Goal: Task Accomplishment & Management: Complete application form

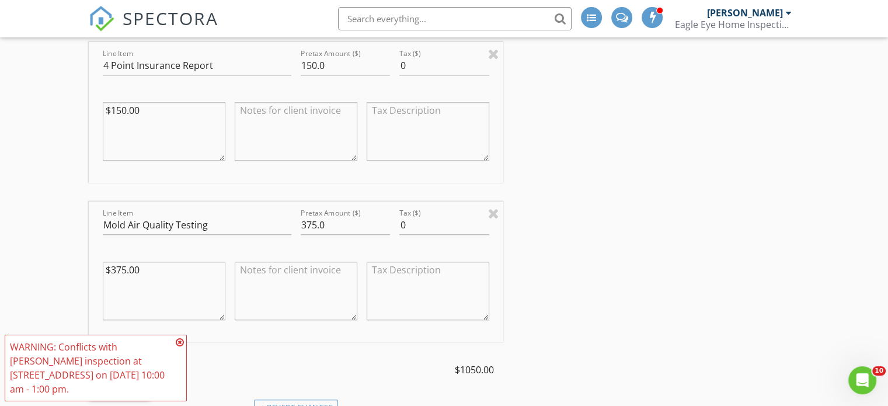
click at [598, 190] on div "INSPECTOR(S) check_box Nick Korchick PRIMARY check_box_outline_blank Louis Korc…" at bounding box center [444, 203] width 711 height 2471
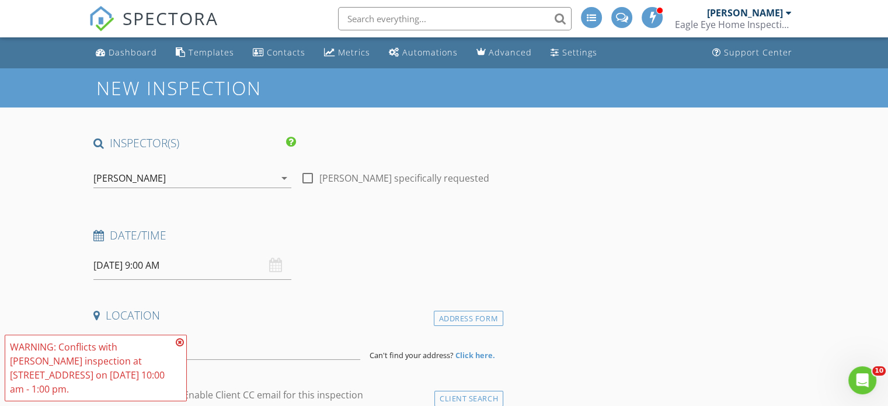
click at [203, 165] on div "check_box Nick Korchick PRIMARY check_box_outline_blank Louis Korchick Nick Kor…" at bounding box center [192, 181] width 198 height 38
click at [208, 175] on div "[PERSON_NAME]" at bounding box center [184, 178] width 182 height 19
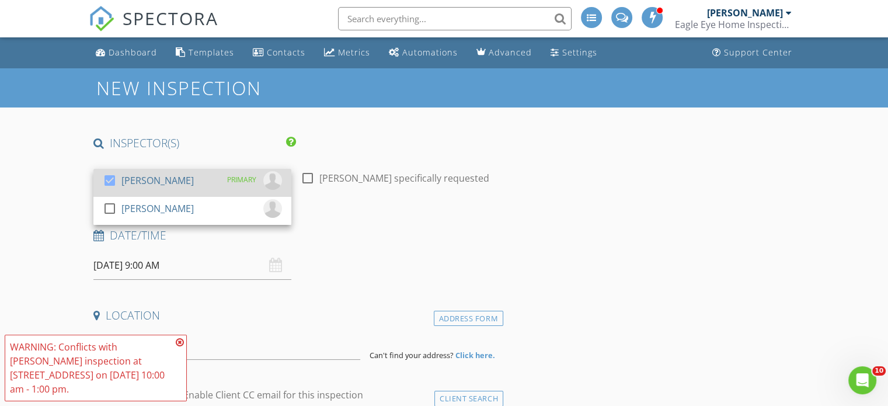
click at [108, 177] on div at bounding box center [110, 181] width 20 height 20
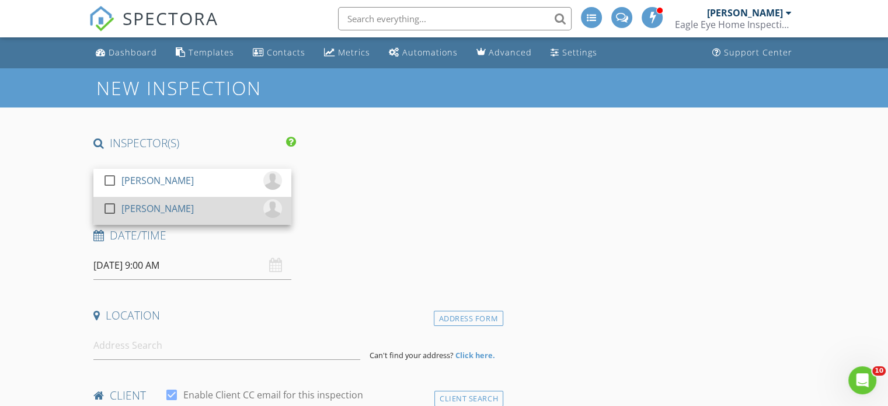
click at [105, 205] on div at bounding box center [110, 209] width 20 height 20
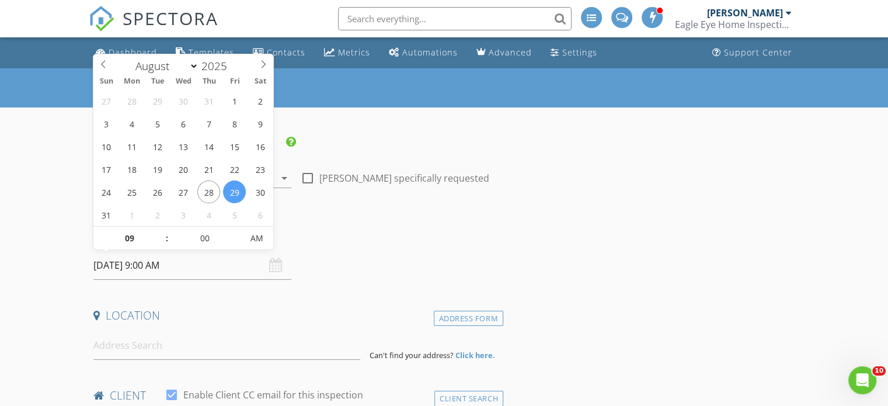
click at [175, 265] on input "08/29/2025 9:00 AM" at bounding box center [192, 265] width 198 height 29
type input "08/29/2025 10:00 AM"
type input "10"
click at [159, 230] on span at bounding box center [161, 233] width 8 height 12
type input "08/29/2025 11:00 AM"
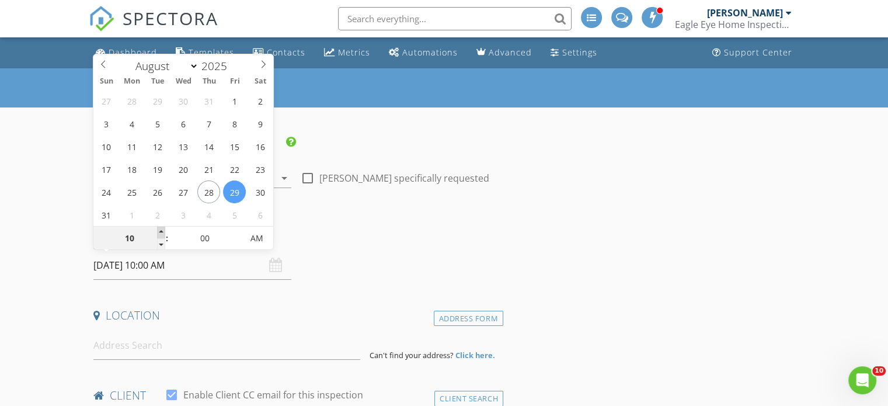
type input "11"
click at [159, 230] on span at bounding box center [161, 233] width 8 height 12
type input "08/29/2025 12:00 PM"
type input "12"
click at [159, 230] on span at bounding box center [161, 233] width 8 height 12
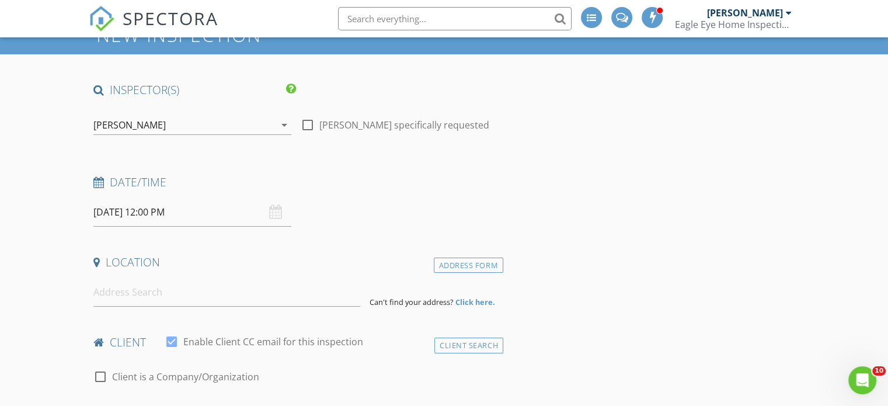
scroll to position [117, 0]
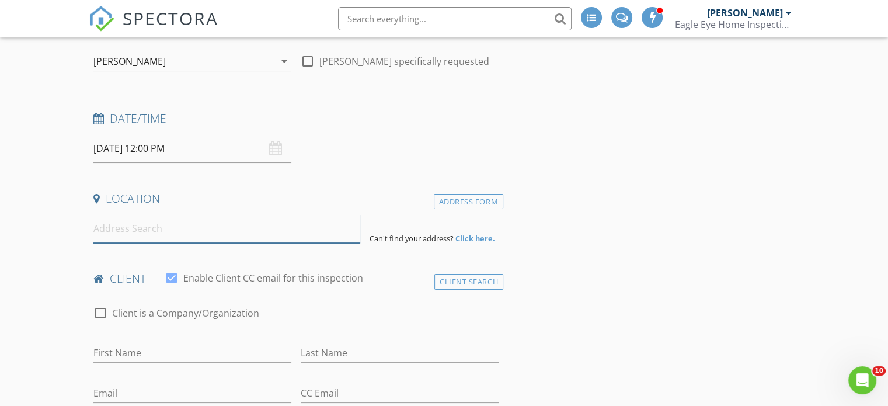
click at [238, 224] on input at bounding box center [226, 228] width 267 height 29
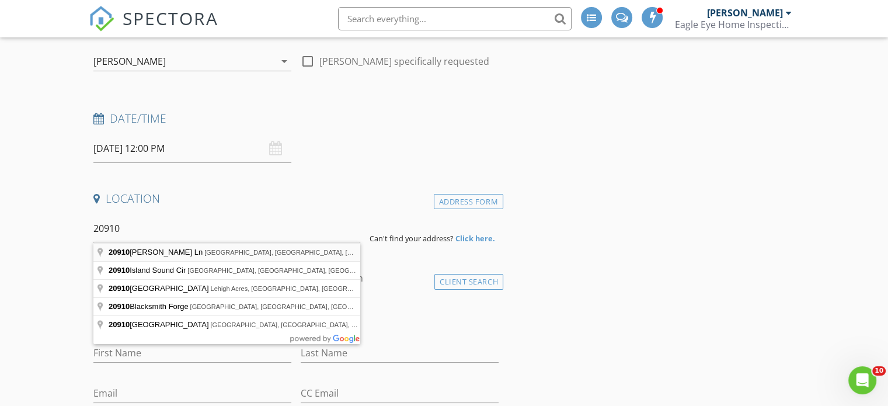
type input "20910 Calle Cristal Ln, North Fort Myers, FL, USA"
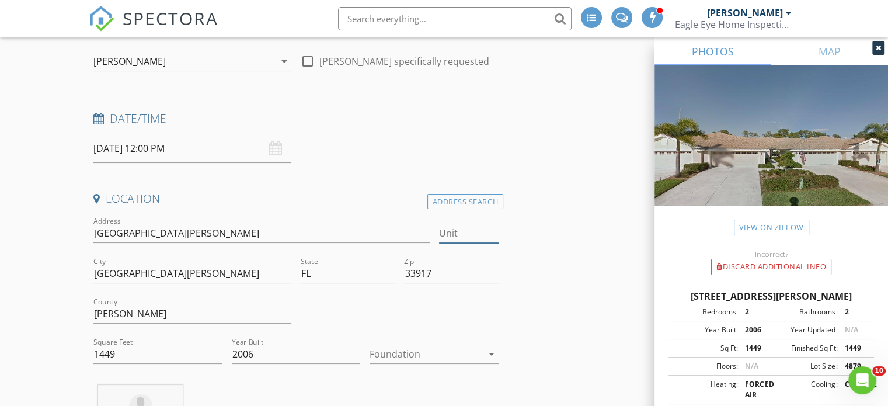
click at [470, 230] on input "Unit" at bounding box center [469, 233] width 60 height 19
type input "Unit"
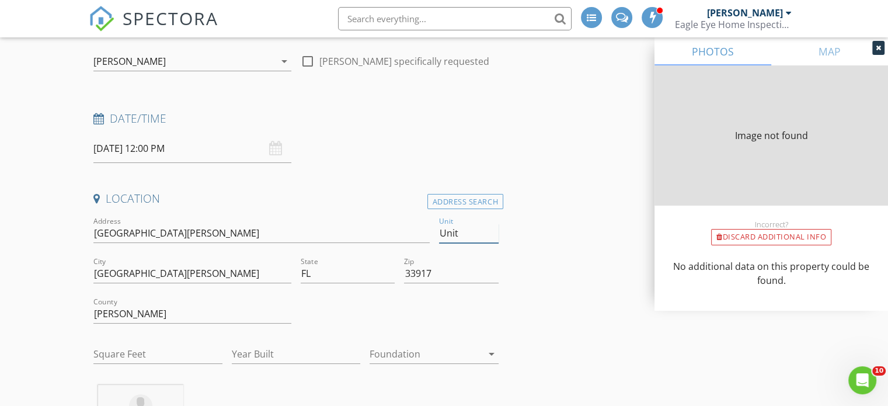
type input "0"
type input "Unit 4"
type input "1449"
type input "2006"
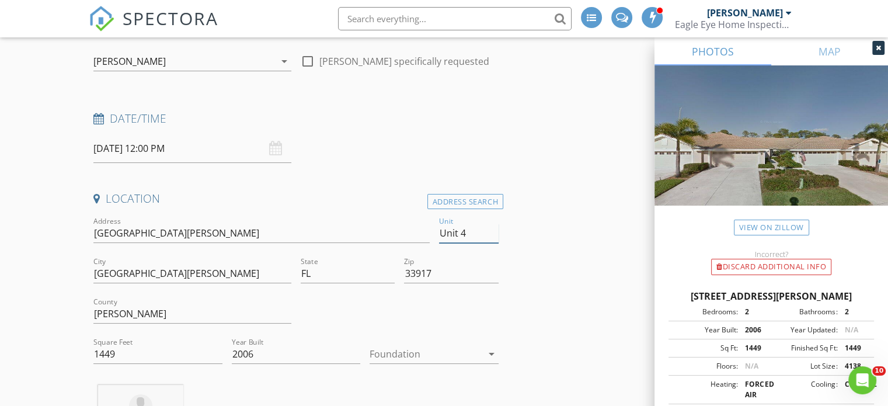
type input "Unit 4"
click at [472, 356] on div at bounding box center [426, 354] width 113 height 19
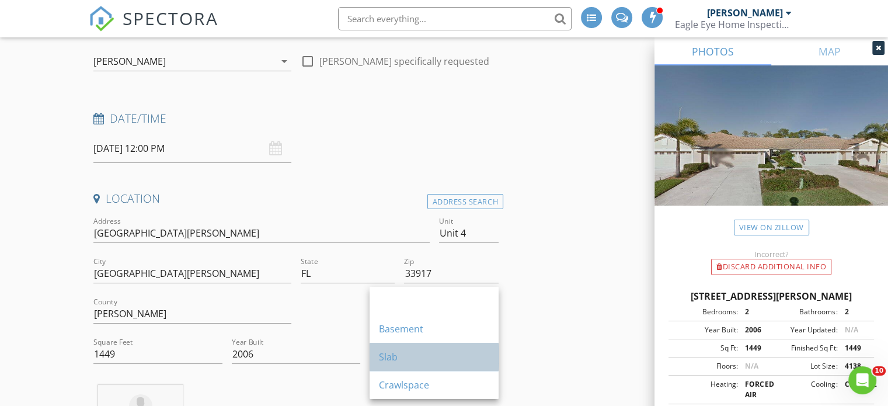
click at [440, 356] on div "Slab" at bounding box center [434, 357] width 110 height 14
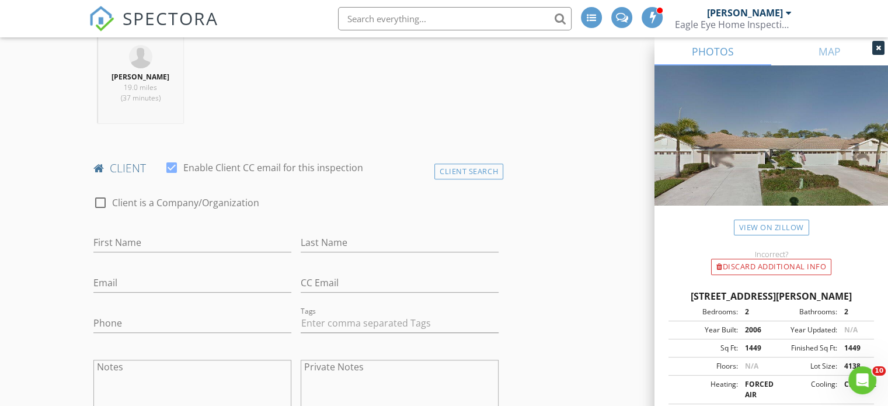
scroll to position [467, 0]
click at [154, 234] on input "First Name" at bounding box center [192, 241] width 198 height 19
type input "[PERSON_NAME]"
click at [344, 236] on input "Last Name" at bounding box center [400, 241] width 198 height 19
type input "Berti"
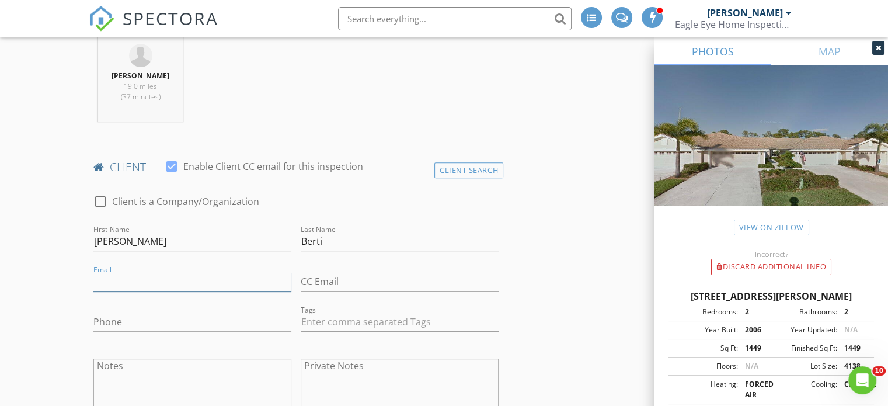
click at [217, 284] on input "Email" at bounding box center [192, 281] width 198 height 19
click at [178, 318] on input "Phone" at bounding box center [192, 321] width 198 height 19
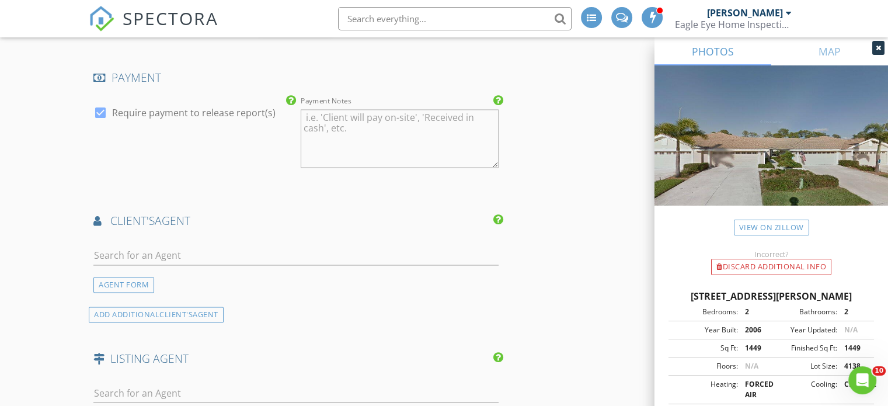
scroll to position [1869, 0]
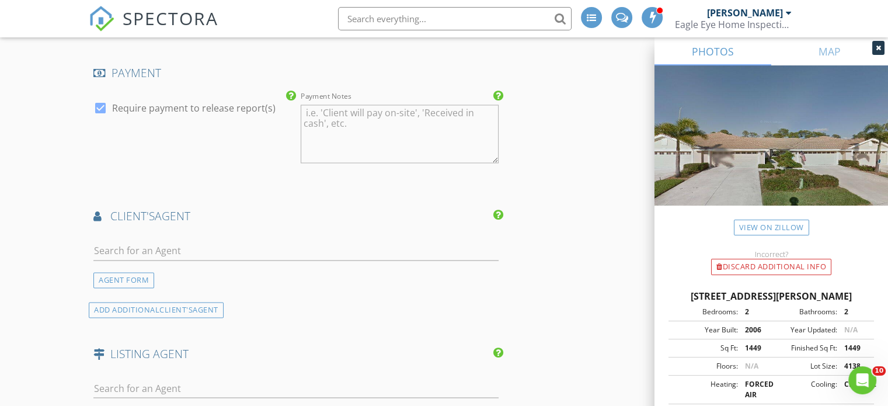
type input "[PHONE_NUMBER]"
click at [223, 241] on input "text" at bounding box center [295, 250] width 405 height 19
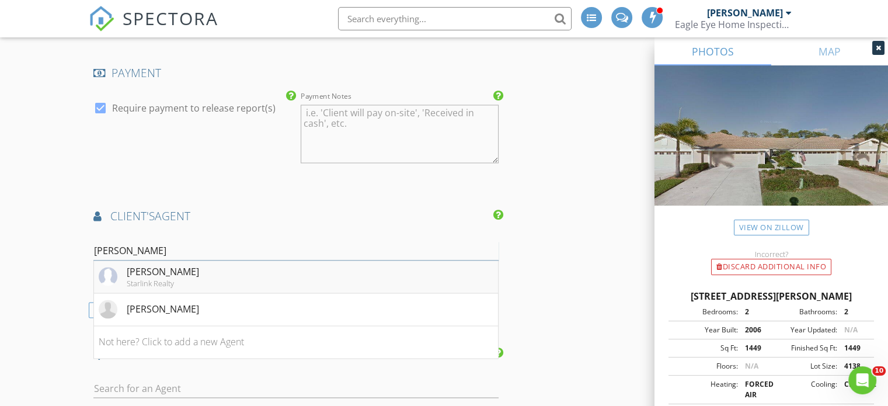
type input "laura s"
click at [215, 262] on li "Laura Steil Starlink Realty" at bounding box center [296, 276] width 404 height 33
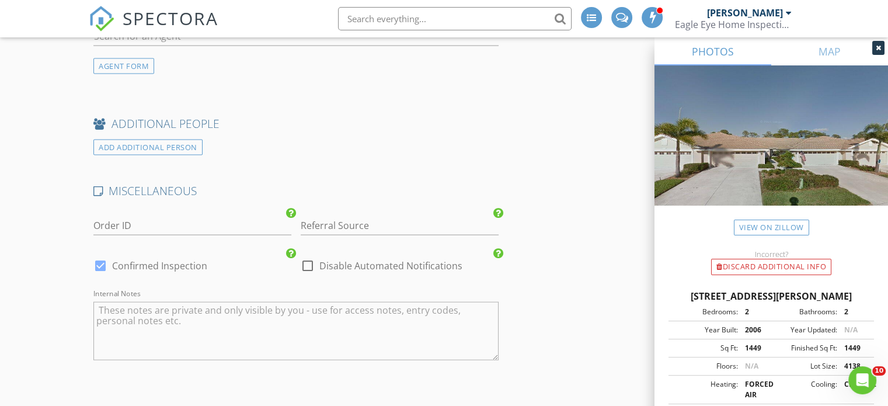
scroll to position [2453, 0]
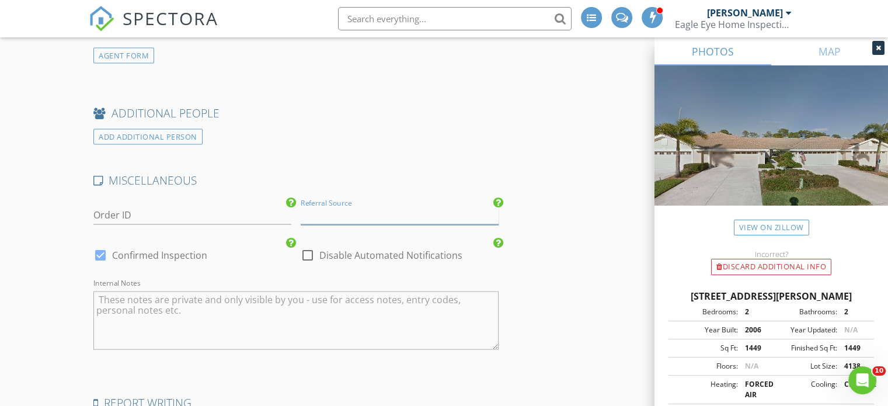
click at [404, 206] on input "Referral Source" at bounding box center [400, 215] width 198 height 19
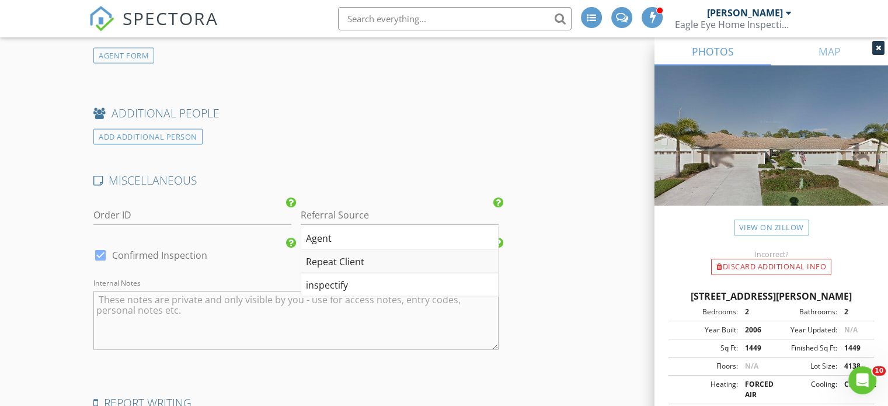
click at [371, 250] on div "Repeat Client" at bounding box center [399, 261] width 197 height 23
type input "Repeat Client"
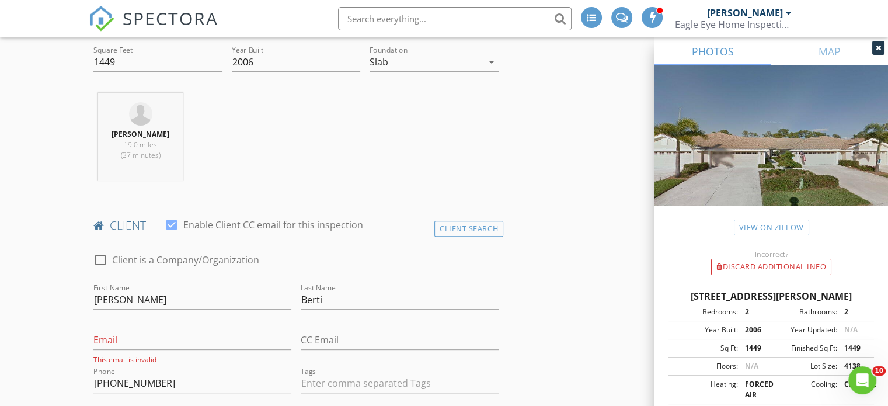
scroll to position [526, 0]
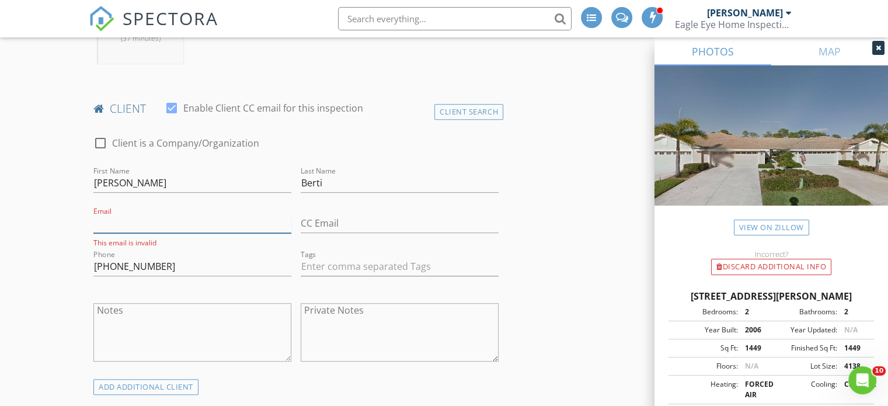
click at [177, 222] on input "Email" at bounding box center [192, 223] width 198 height 19
click at [241, 225] on input "Email" at bounding box center [192, 223] width 198 height 19
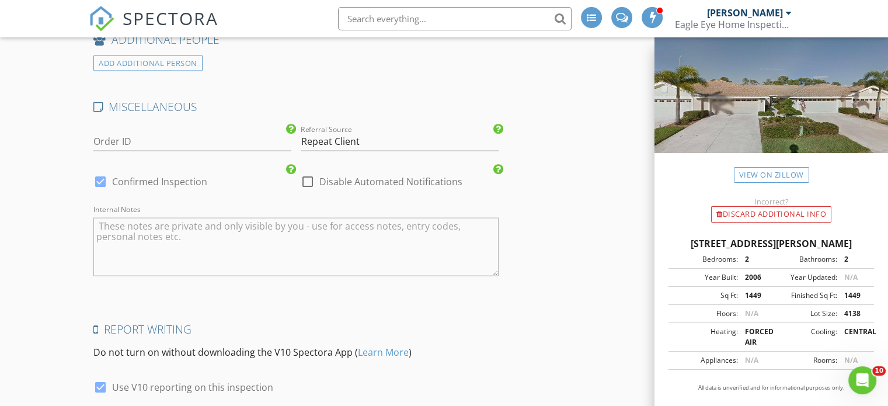
scroll to position [2673, 0]
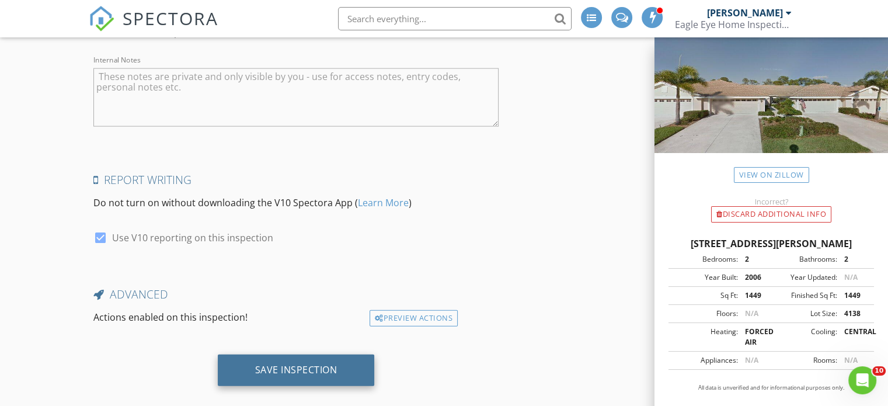
type input "[EMAIL_ADDRESS][DOMAIN_NAME]"
click at [318, 364] on div "Save Inspection" at bounding box center [296, 370] width 82 height 12
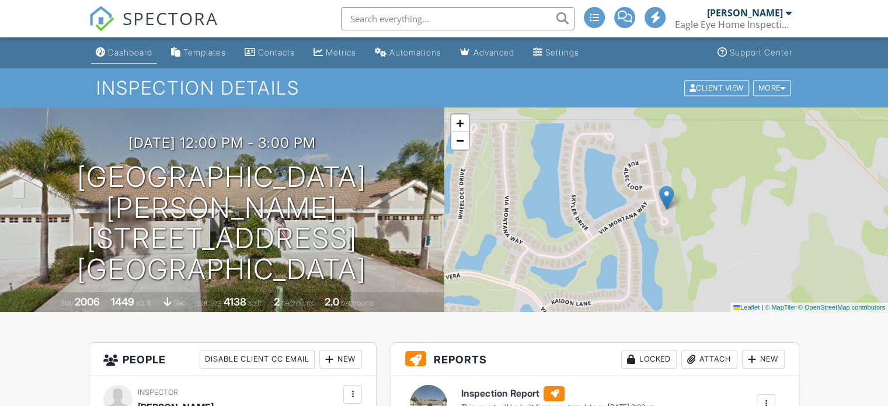
click at [138, 54] on div "Dashboard" at bounding box center [130, 52] width 44 height 10
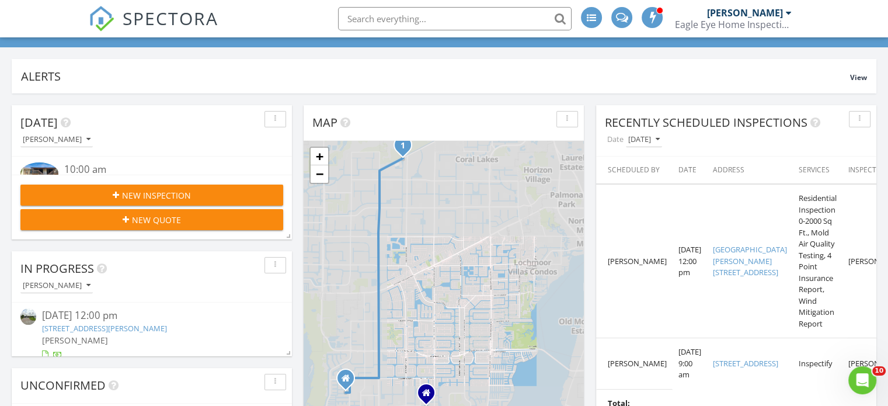
click at [210, 191] on div "New Inspection" at bounding box center [152, 195] width 244 height 12
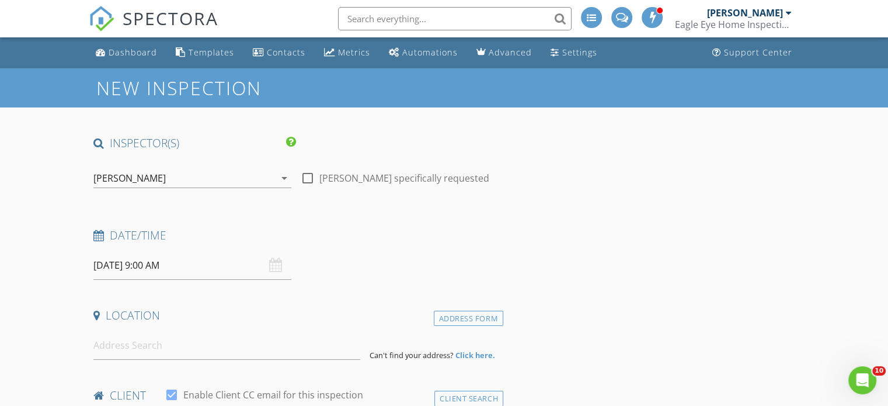
click at [213, 175] on div "[PERSON_NAME]" at bounding box center [184, 178] width 182 height 19
click at [213, 175] on div "check_box Nick Korchick PRIMARY" at bounding box center [192, 183] width 198 height 28
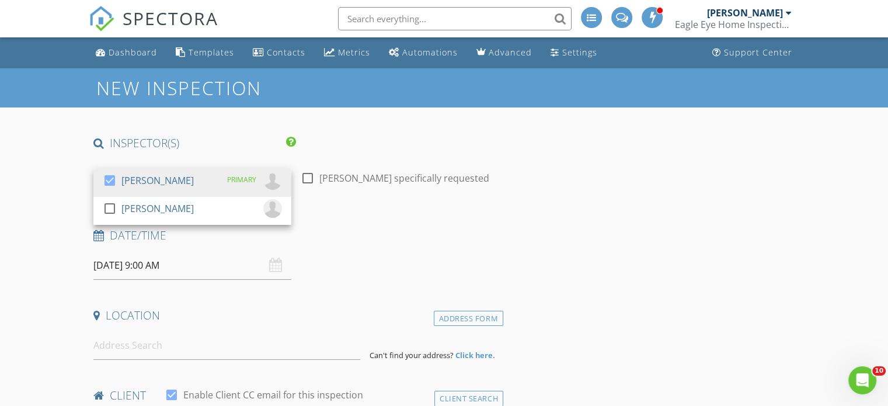
click at [213, 175] on div "check_box Nick Korchick PRIMARY" at bounding box center [192, 182] width 179 height 23
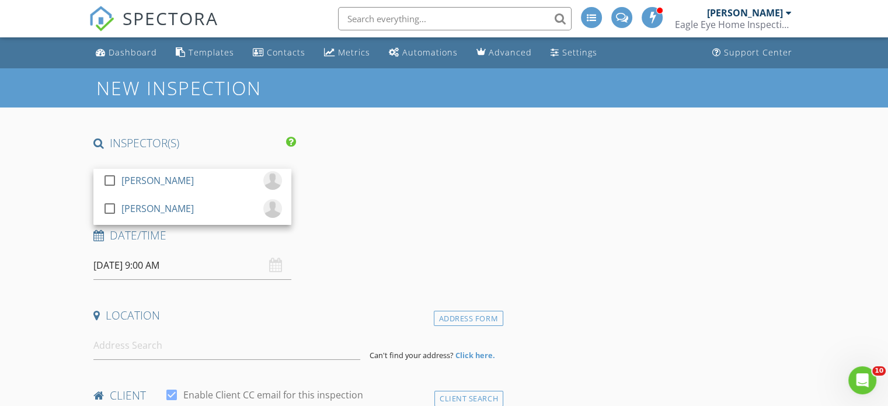
click at [213, 175] on div "check_box_outline_blank Nick Korchick" at bounding box center [192, 182] width 179 height 23
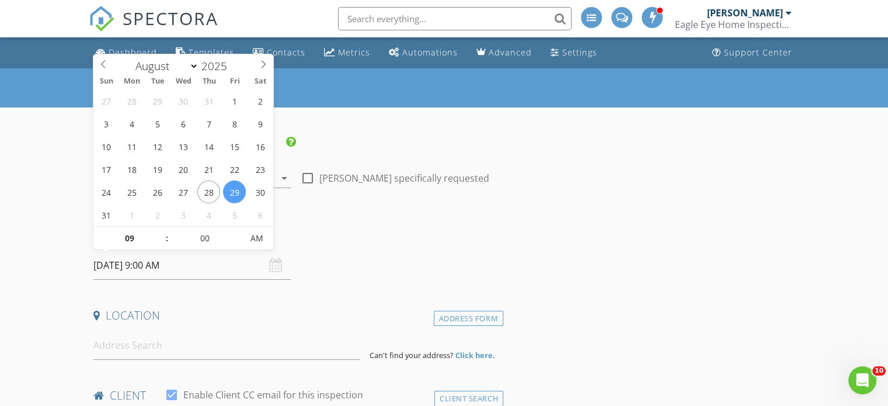
click at [182, 263] on input "08/29/2025 9:00 AM" at bounding box center [192, 265] width 198 height 29
select select "8"
type input "09/04/2025 9:00 AM"
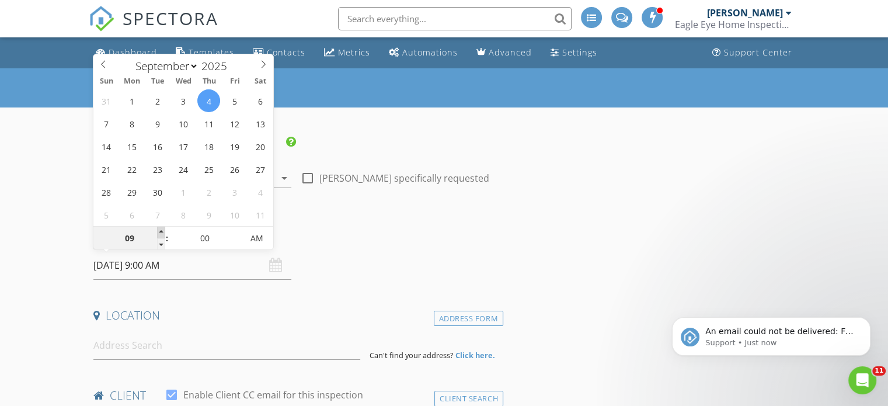
type input "10"
type input "09/04/2025 10:00 AM"
click at [163, 230] on span at bounding box center [161, 233] width 8 height 12
type input "11"
type input "09/04/2025 11:00 AM"
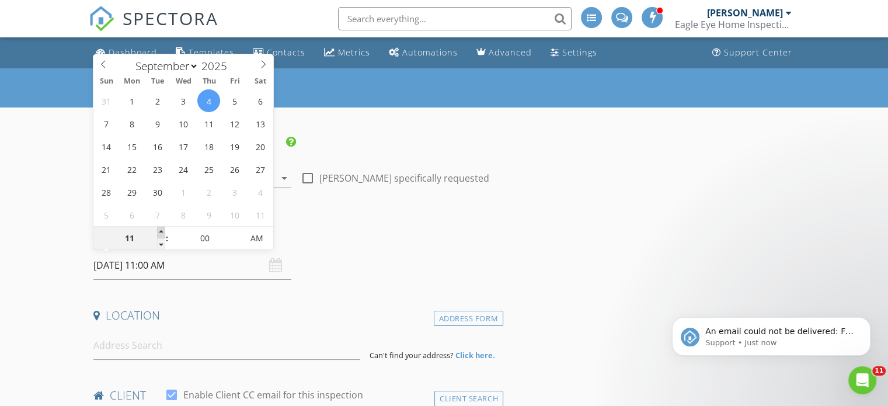
click at [163, 230] on span at bounding box center [161, 233] width 8 height 12
type input "12"
type input "[DATE] 12:00 PM"
click at [163, 230] on span at bounding box center [161, 233] width 8 height 12
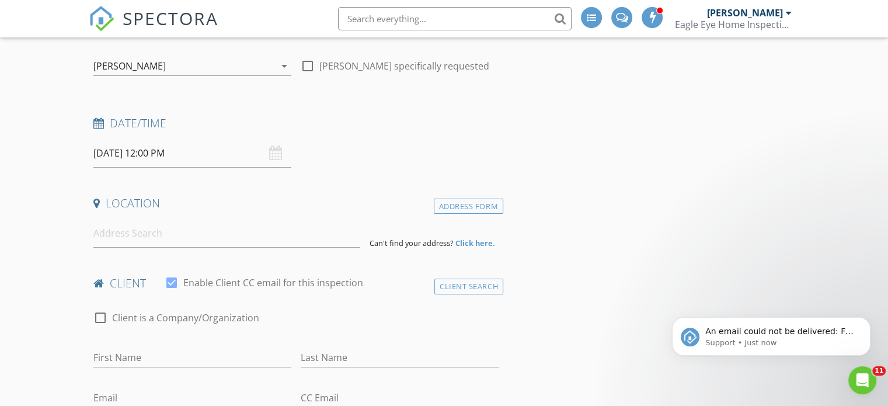
scroll to position [117, 0]
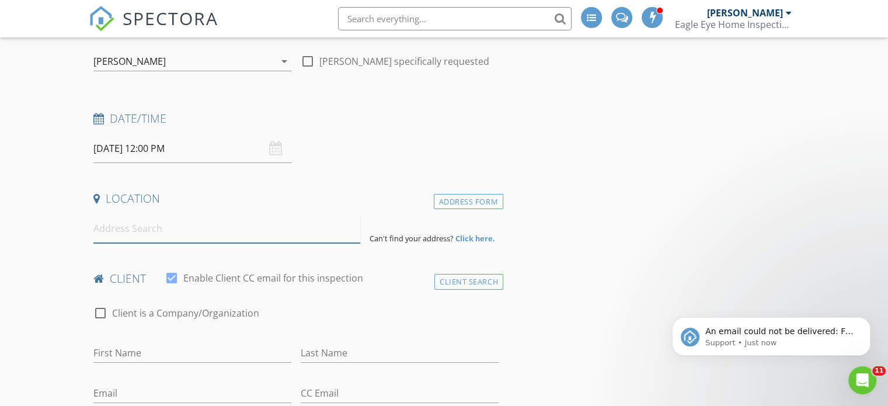
click at [234, 232] on input at bounding box center [226, 228] width 267 height 29
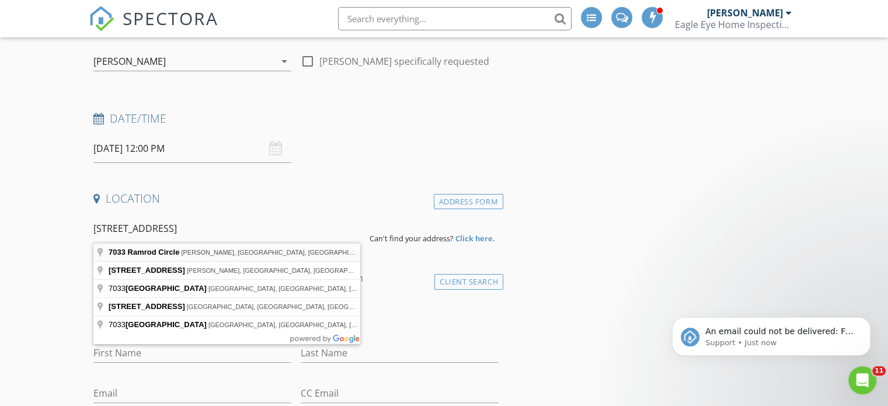
type input "7033 Ramrod Circle, LaBelle, FL, USA"
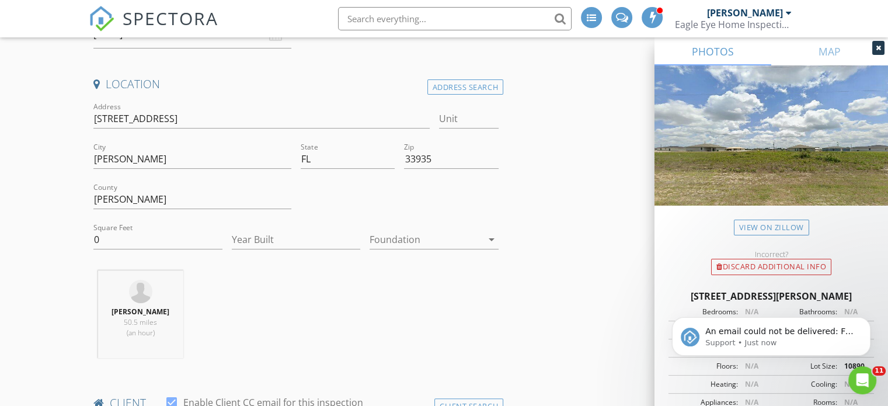
scroll to position [234, 0]
click at [441, 237] on div at bounding box center [426, 237] width 113 height 19
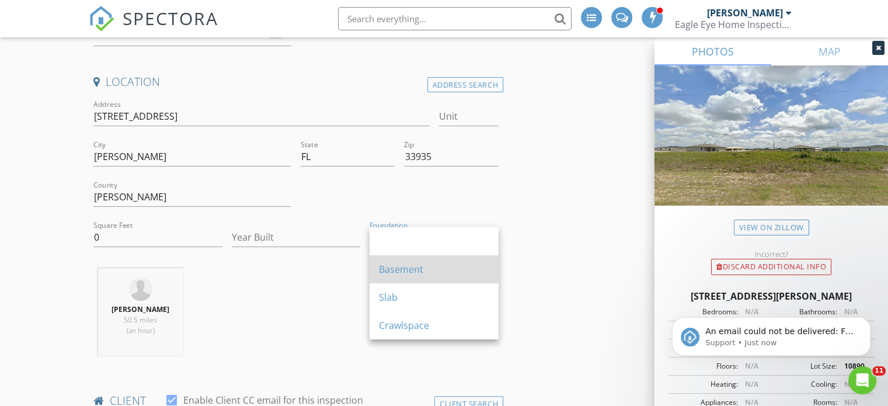
click at [430, 267] on div "Basement" at bounding box center [434, 269] width 110 height 14
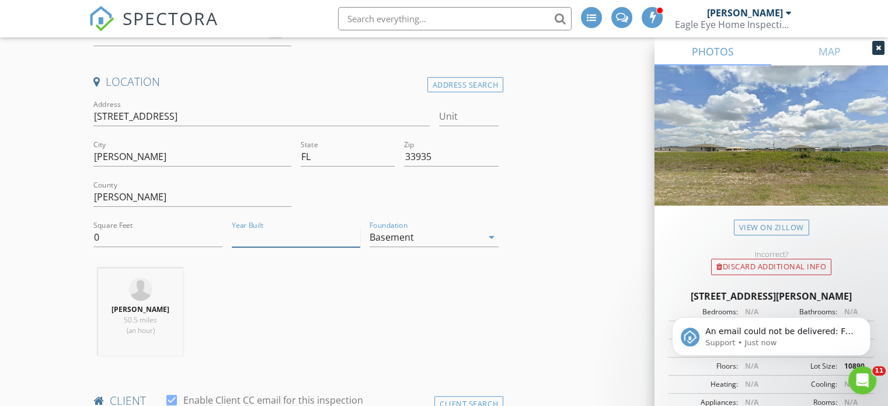
click at [293, 236] on input "Year Built" at bounding box center [296, 237] width 129 height 19
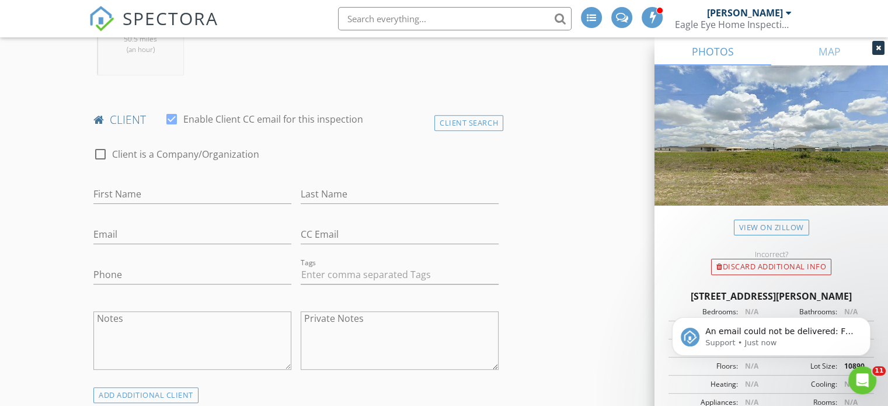
scroll to position [526, 0]
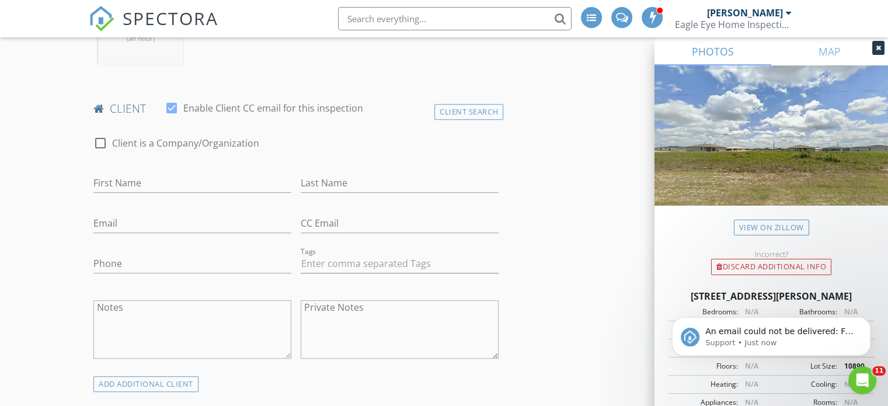
type input "2025"
click at [203, 179] on input "First Name" at bounding box center [192, 182] width 198 height 19
type input "Megan"
click at [360, 173] on input "Last Name" at bounding box center [400, 182] width 198 height 19
type input "Schorle"
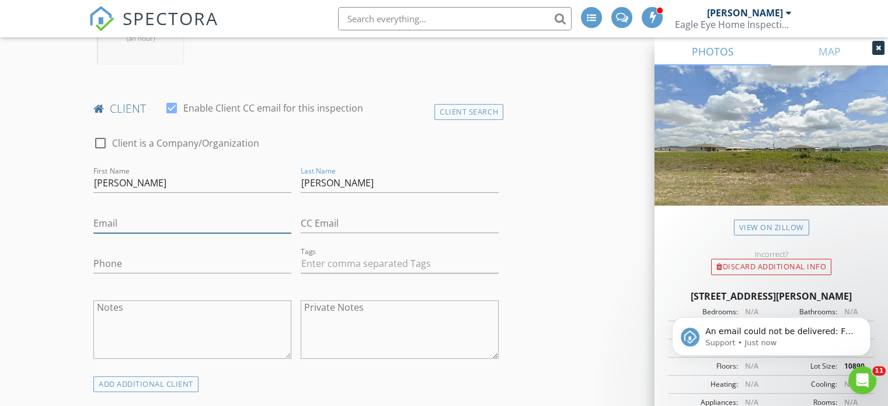
click at [188, 220] on input "Email" at bounding box center [192, 223] width 198 height 19
type input "hw181299@gmail.com"
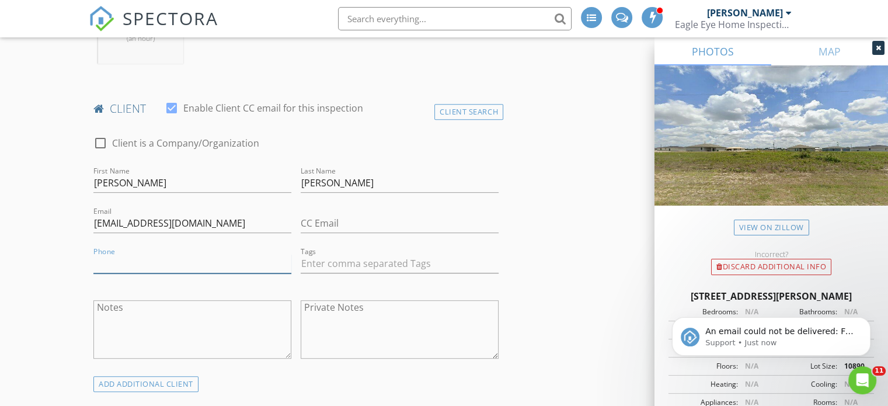
click at [135, 257] on input "Phone" at bounding box center [192, 263] width 198 height 19
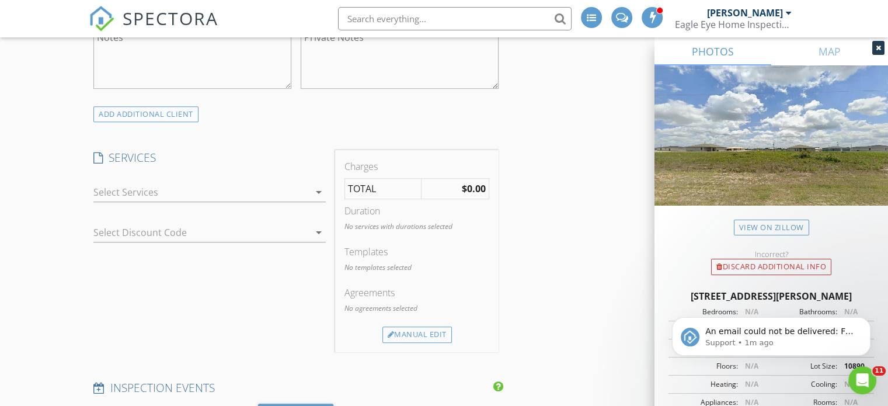
scroll to position [818, 0]
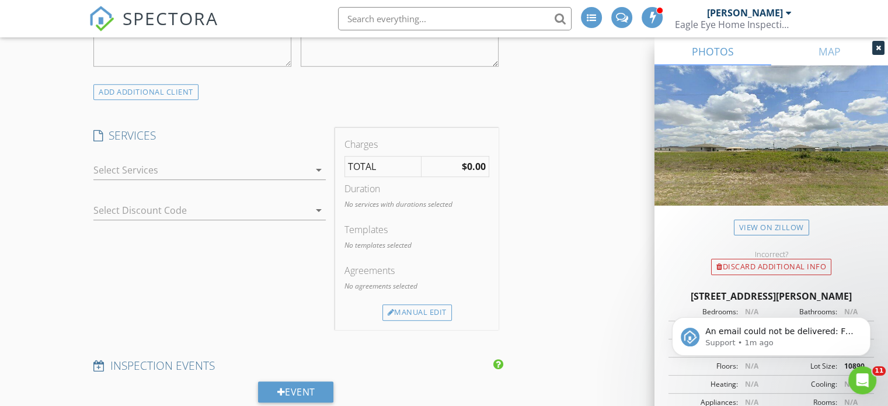
type input "260-624-5578"
click at [170, 169] on div at bounding box center [201, 170] width 216 height 19
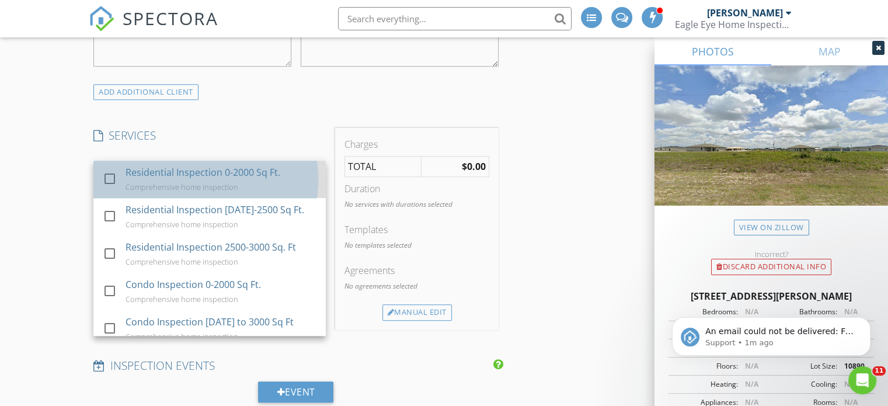
click at [170, 172] on div "Residential Inspection 0-2000 Sq Ft." at bounding box center [203, 172] width 155 height 14
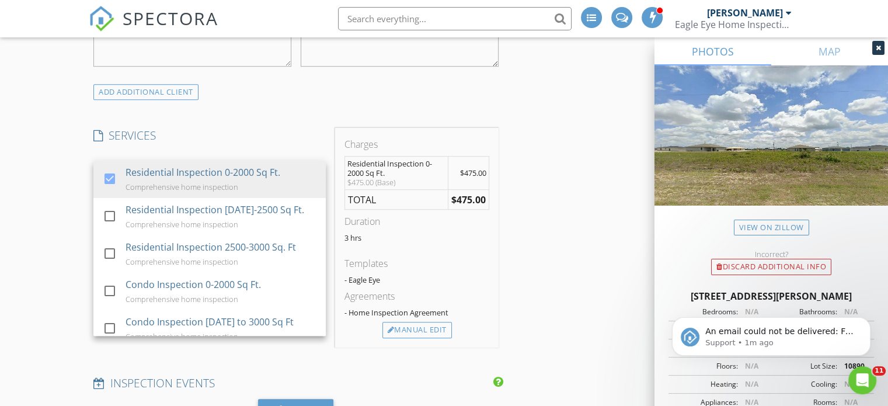
click at [542, 231] on div "INSPECTOR(S) check_box Nick Korchick PRIMARY check_box_outline_blank Louis Korc…" at bounding box center [444, 344] width 711 height 2053
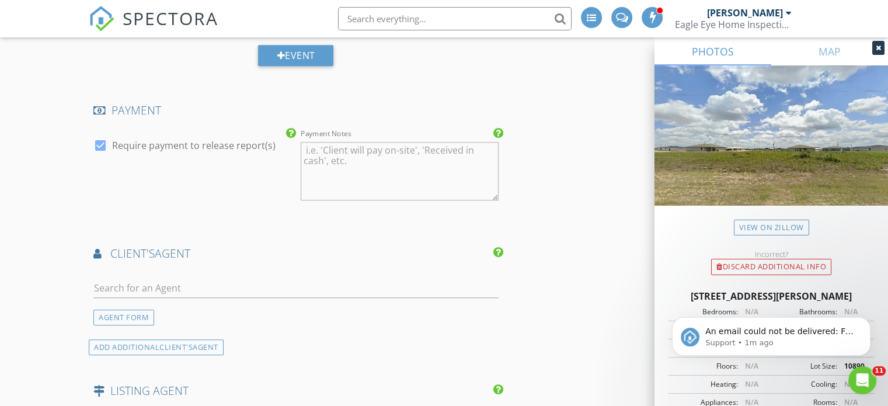
scroll to position [1226, 0]
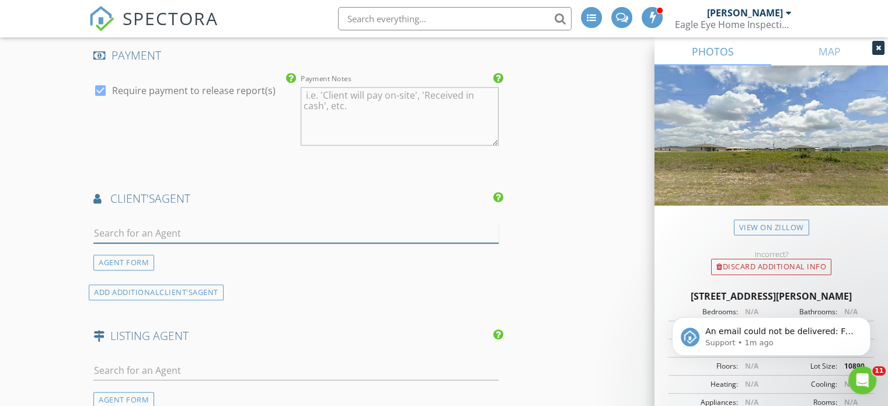
click at [171, 230] on input "text" at bounding box center [295, 233] width 405 height 19
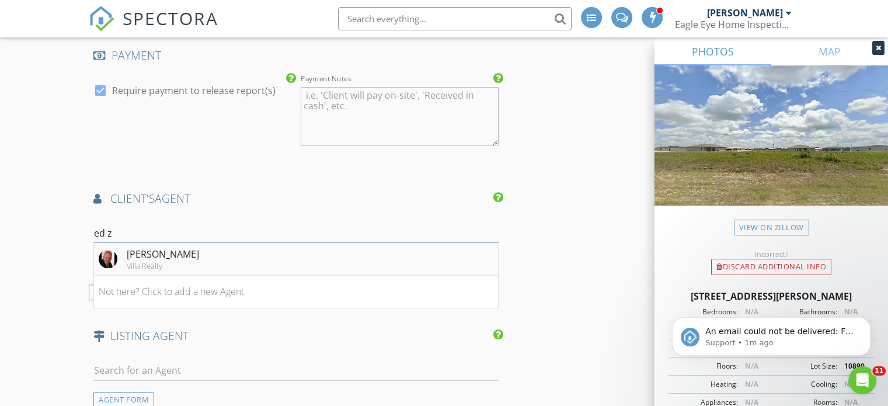
type input "ed z"
click at [173, 255] on li "Ed Zoller Villa Realty" at bounding box center [296, 259] width 404 height 33
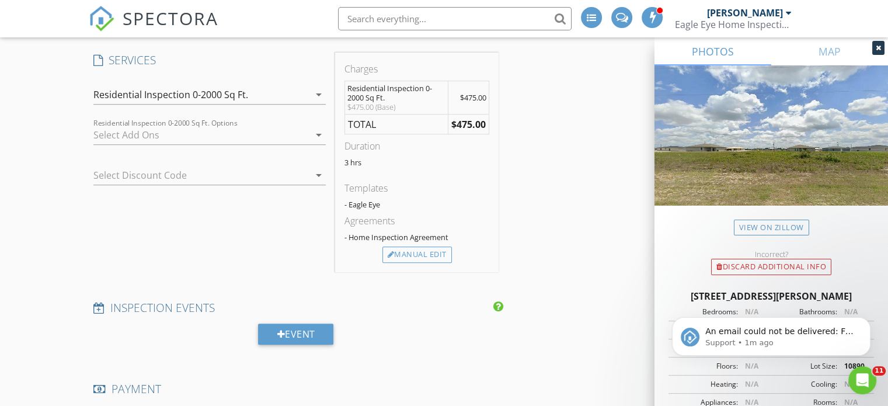
scroll to position [876, 0]
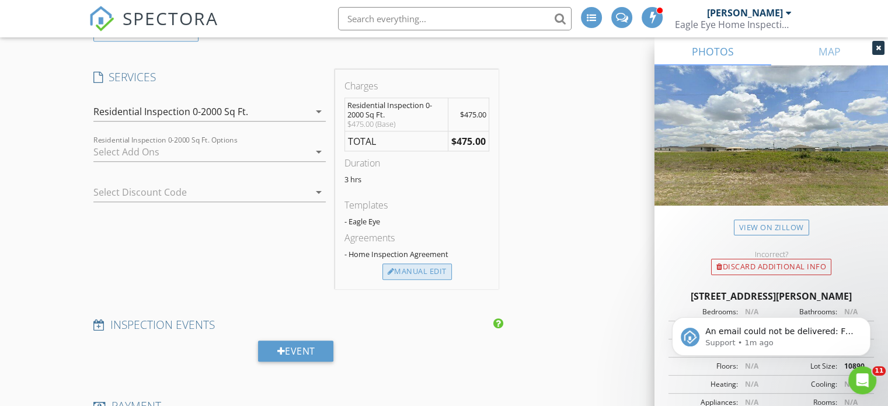
click at [401, 270] on div "Manual Edit" at bounding box center [416, 271] width 69 height 16
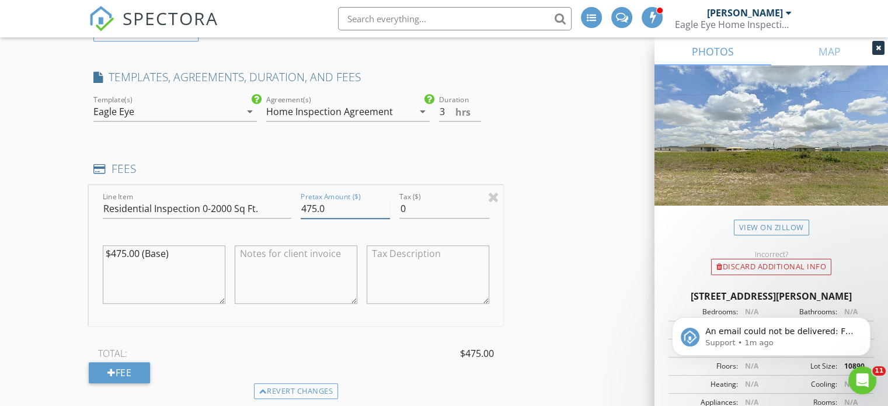
drag, startPoint x: 336, startPoint y: 210, endPoint x: 294, endPoint y: 211, distance: 42.1
click at [294, 211] on div "Line Item Residential Inspection 0-2000 Sq Ft. Pretax Amount ($) 475.0 Tax ($) …" at bounding box center [296, 255] width 415 height 141
type input "525.00"
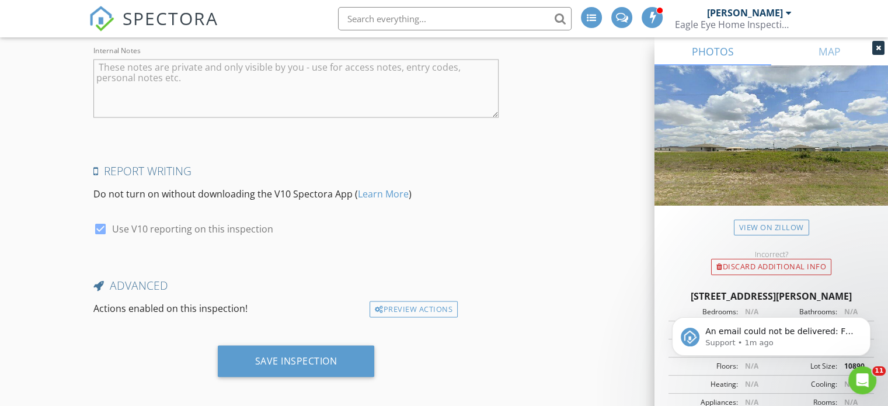
scroll to position [2137, 0]
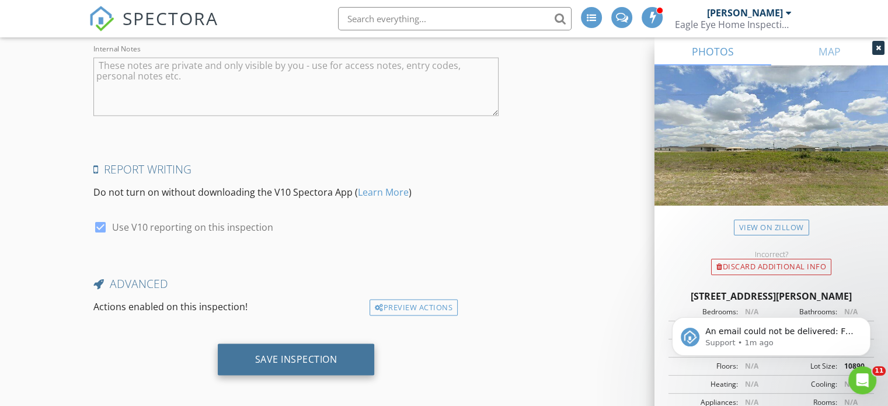
click at [338, 360] on div "Save Inspection" at bounding box center [296, 359] width 157 height 32
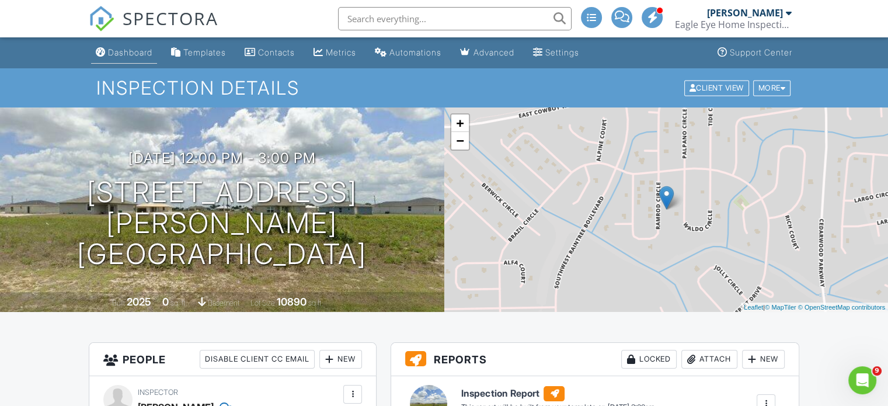
click at [136, 50] on div "Dashboard" at bounding box center [130, 52] width 44 height 10
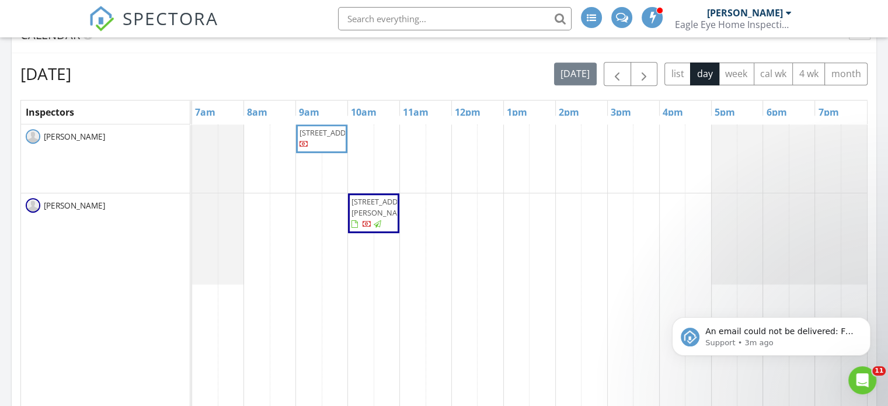
scroll to position [467, 0]
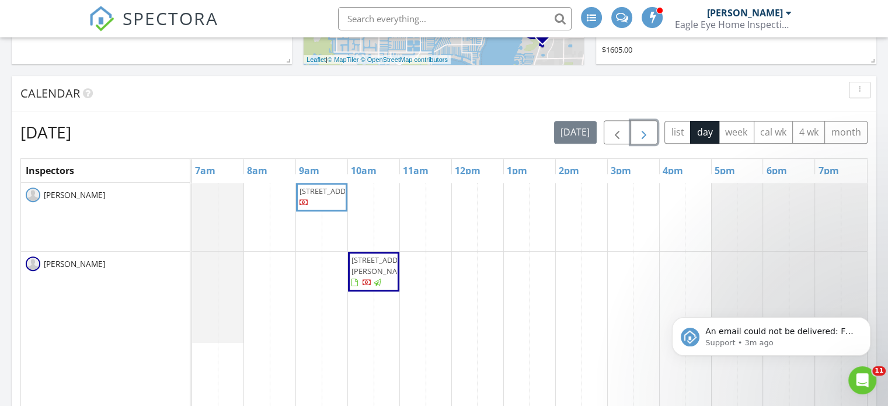
click at [644, 134] on span "button" at bounding box center [644, 133] width 14 height 14
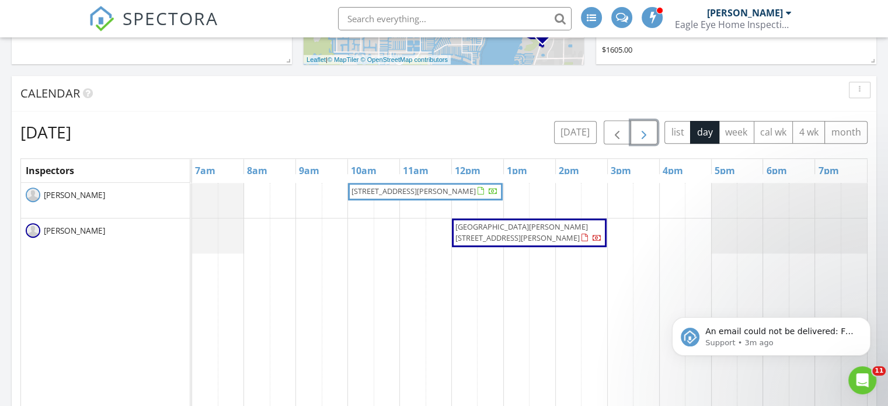
click at [649, 137] on span "button" at bounding box center [644, 133] width 14 height 14
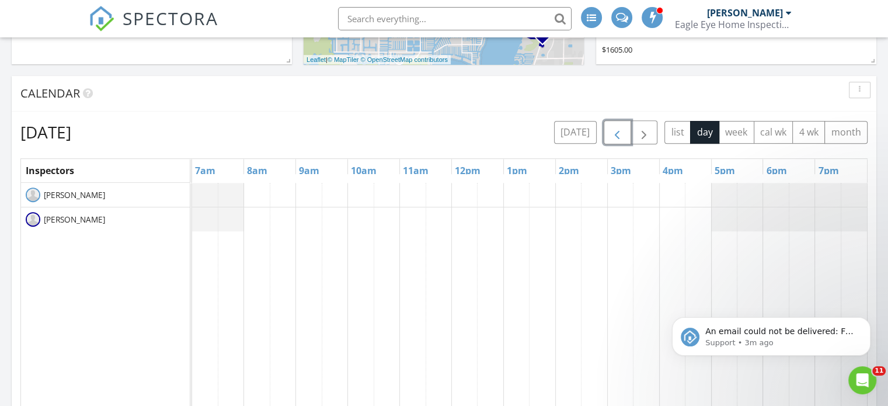
click at [621, 135] on span "button" at bounding box center [617, 133] width 14 height 14
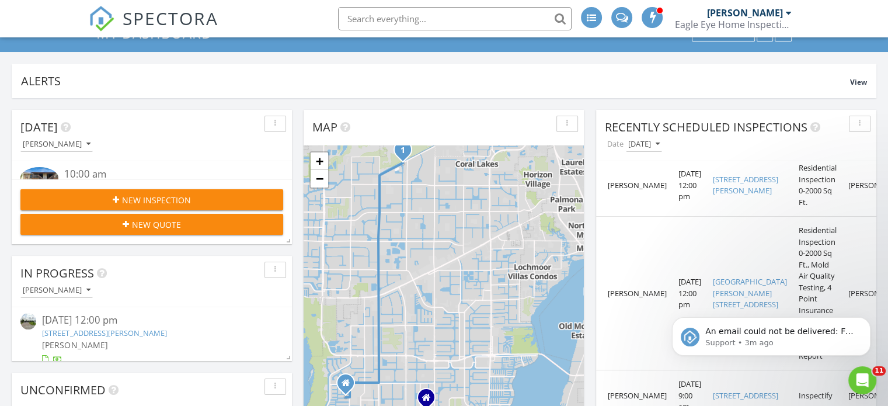
scroll to position [0, 0]
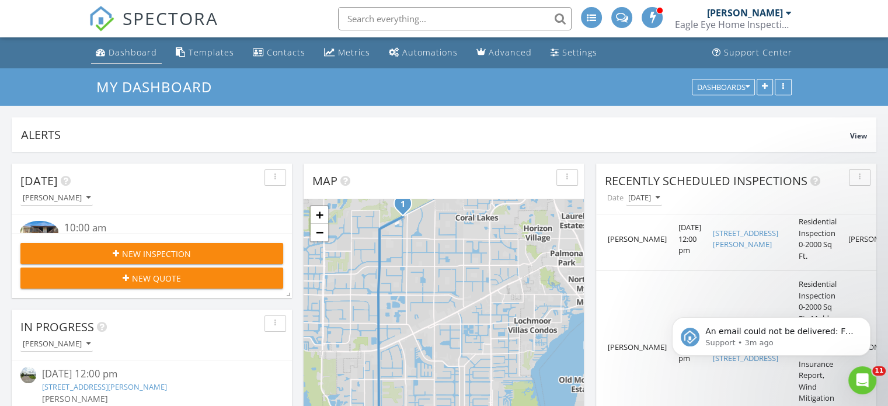
click at [134, 53] on div "Dashboard" at bounding box center [133, 52] width 48 height 11
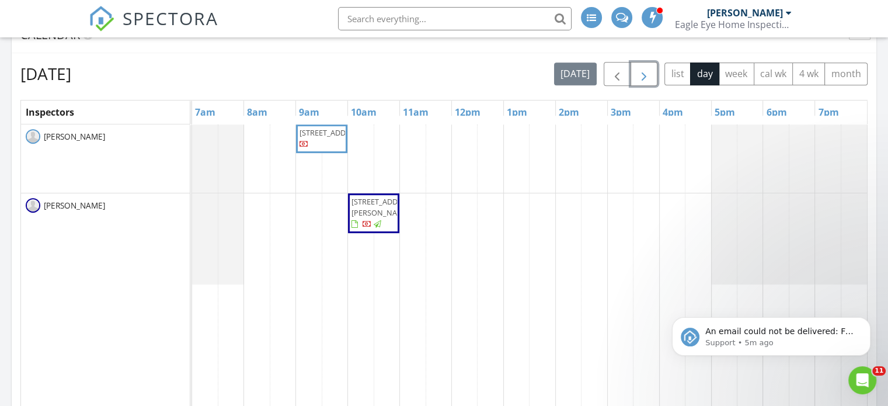
click at [649, 76] on span "button" at bounding box center [644, 74] width 14 height 14
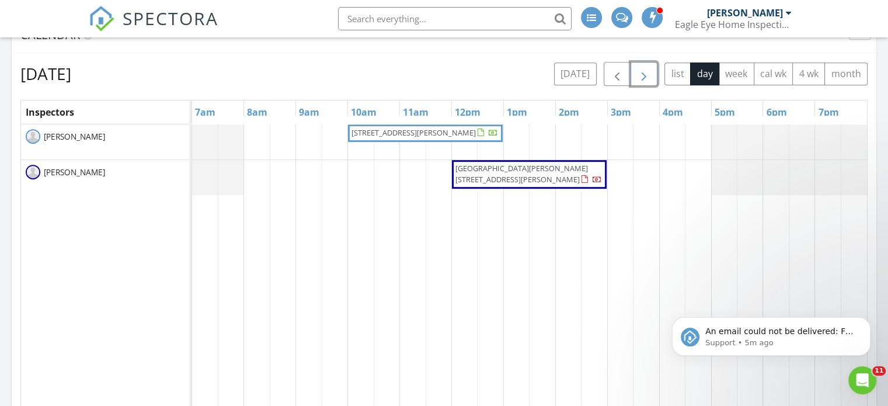
click at [593, 176] on div at bounding box center [597, 180] width 9 height 9
